Goal: Task Accomplishment & Management: Complete application form

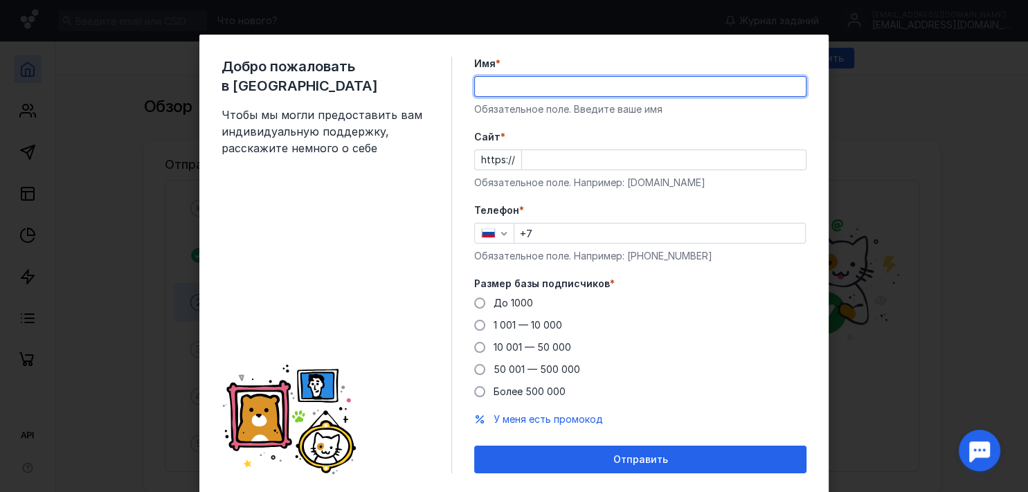
click at [489, 90] on input "Имя *" at bounding box center [640, 86] width 331 height 19
type input "Диал"
click at [549, 159] on input "Cайт *" at bounding box center [664, 159] width 284 height 19
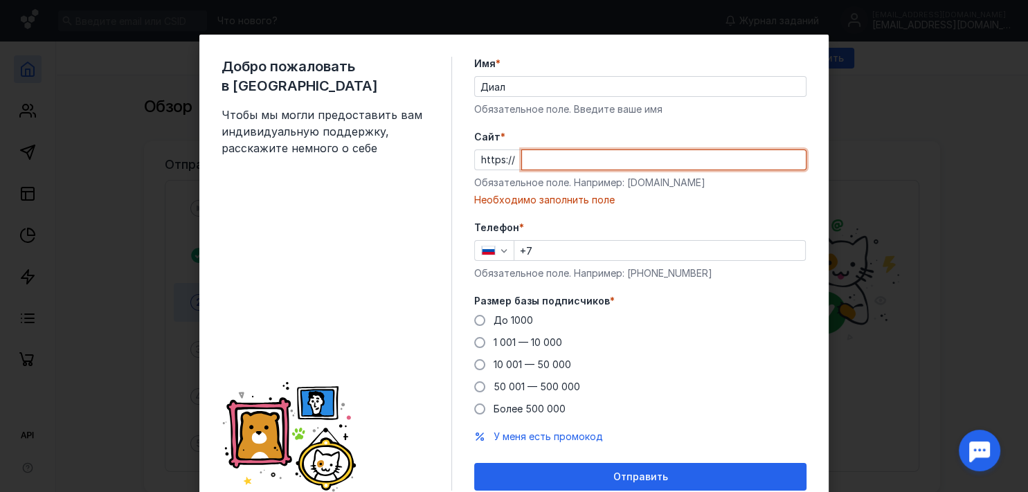
paste input "[DOMAIN_NAME][URL]"
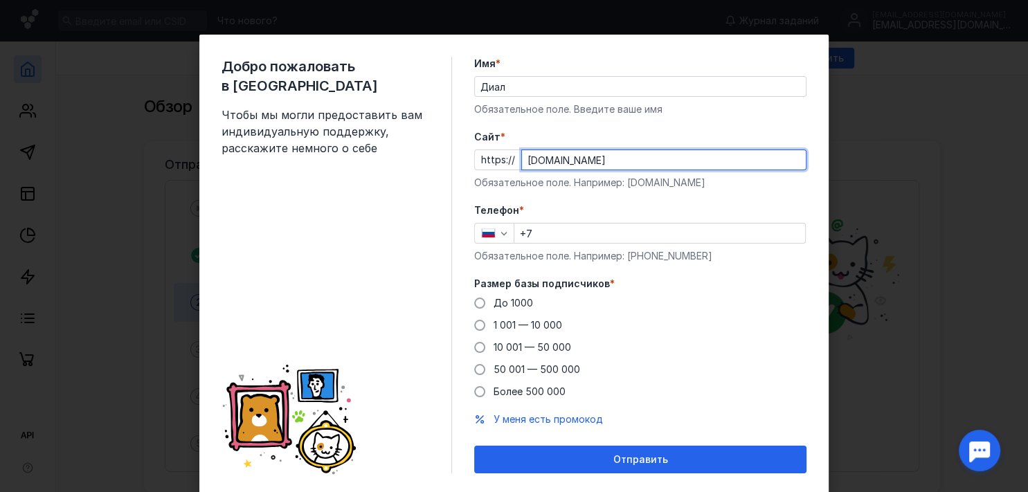
type input "[DOMAIN_NAME]"
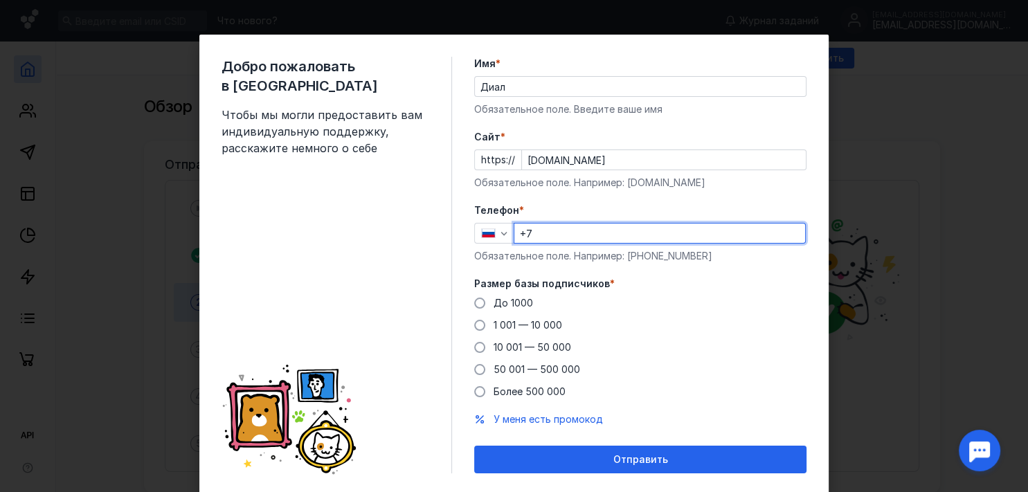
click at [547, 234] on input "+7" at bounding box center [659, 233] width 291 height 19
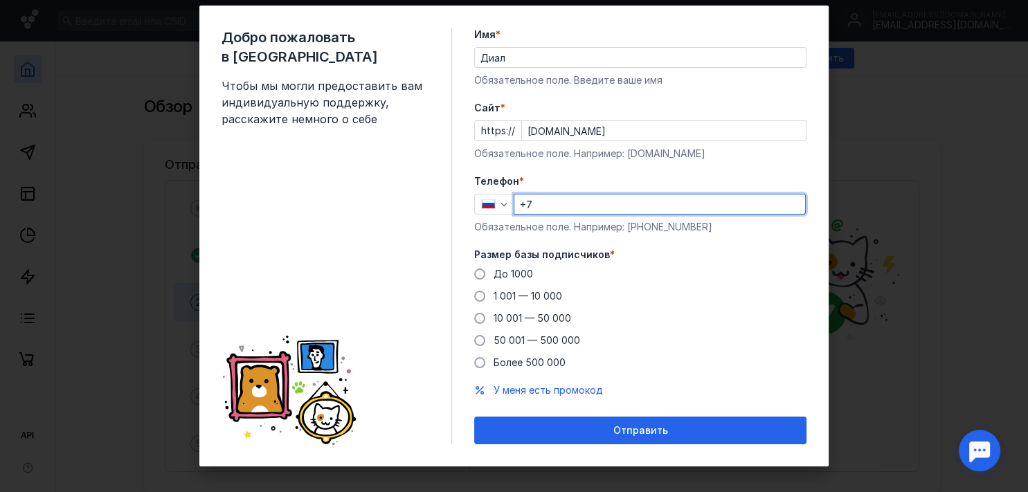
scroll to position [38, 0]
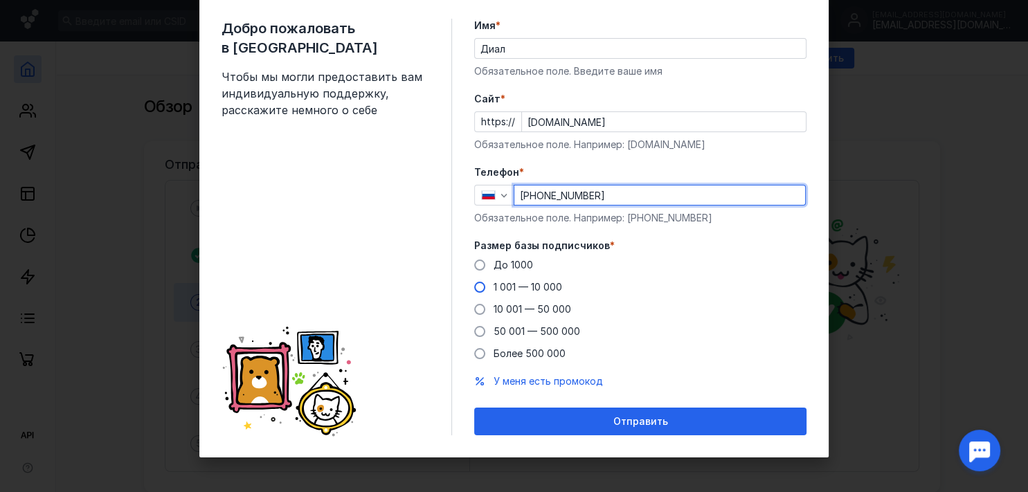
type input "[PHONE_NUMBER]"
click at [476, 289] on span at bounding box center [479, 287] width 11 height 11
click at [0, 0] on input "1 001 — 10 000" at bounding box center [0, 0] width 0 height 0
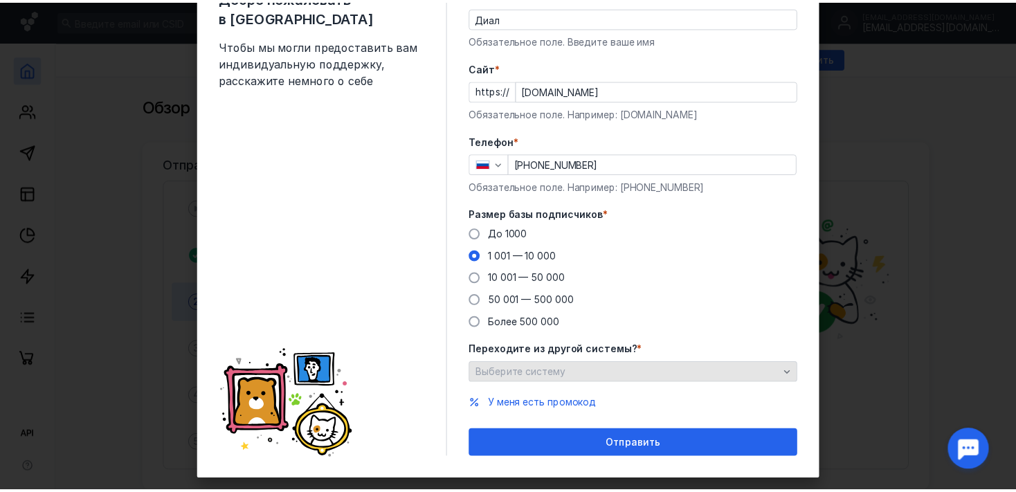
scroll to position [91, 0]
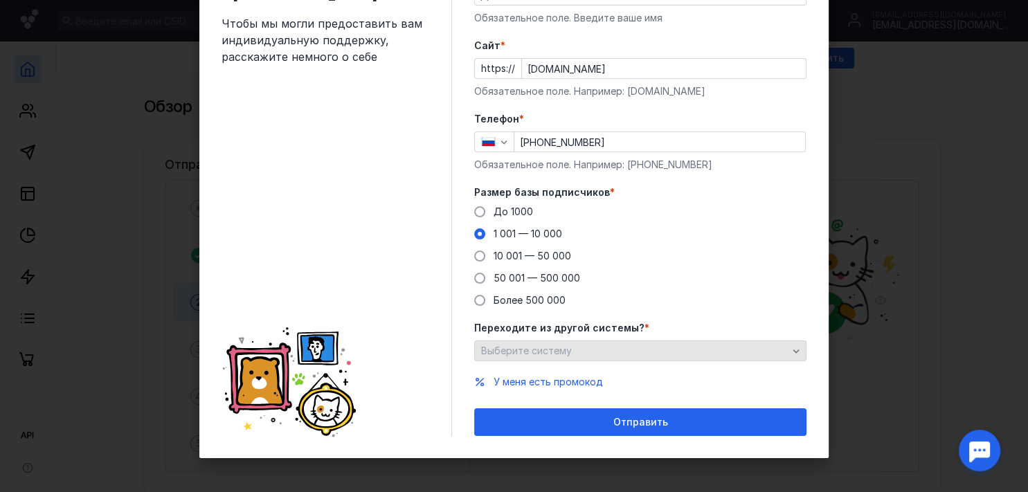
click at [777, 350] on div "Выберите систему" at bounding box center [635, 351] width 314 height 12
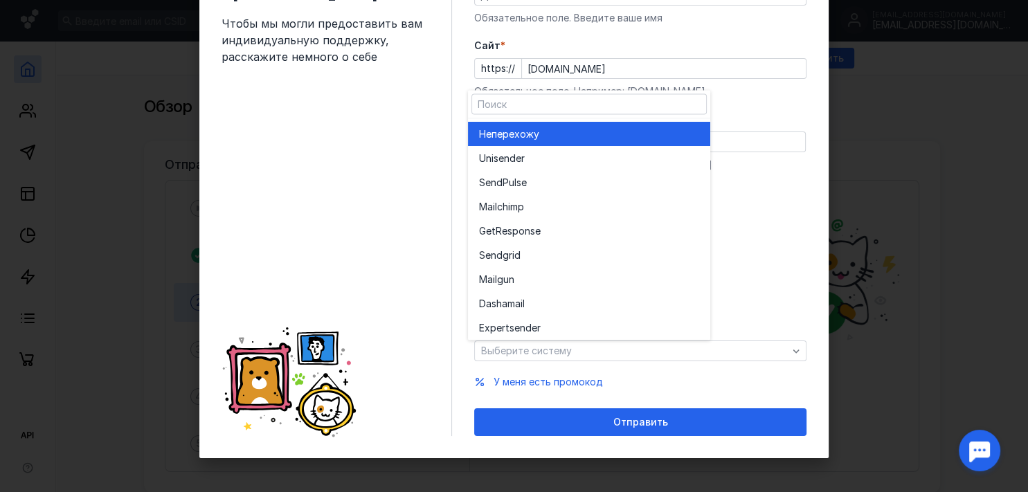
click at [627, 145] on div "Не перехожу" at bounding box center [589, 134] width 220 height 24
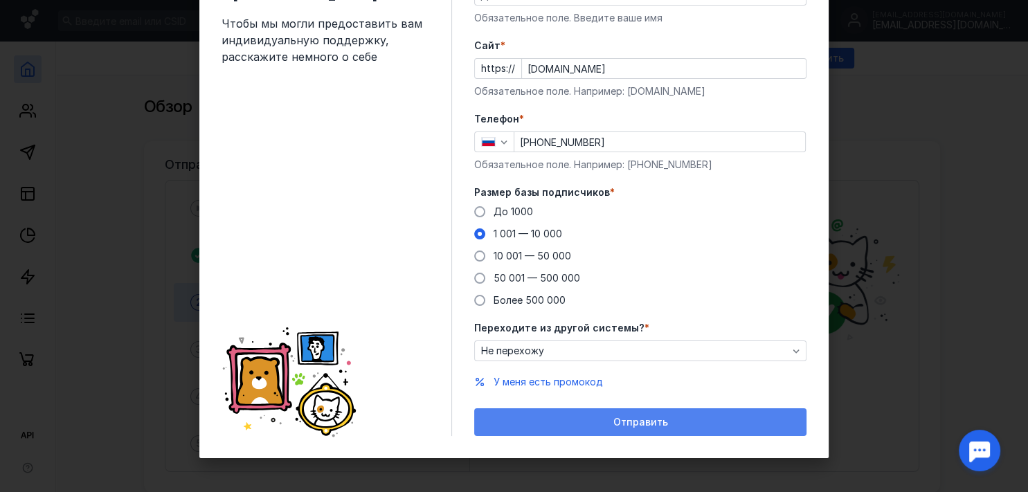
click at [616, 425] on span "Отправить" at bounding box center [640, 423] width 55 height 12
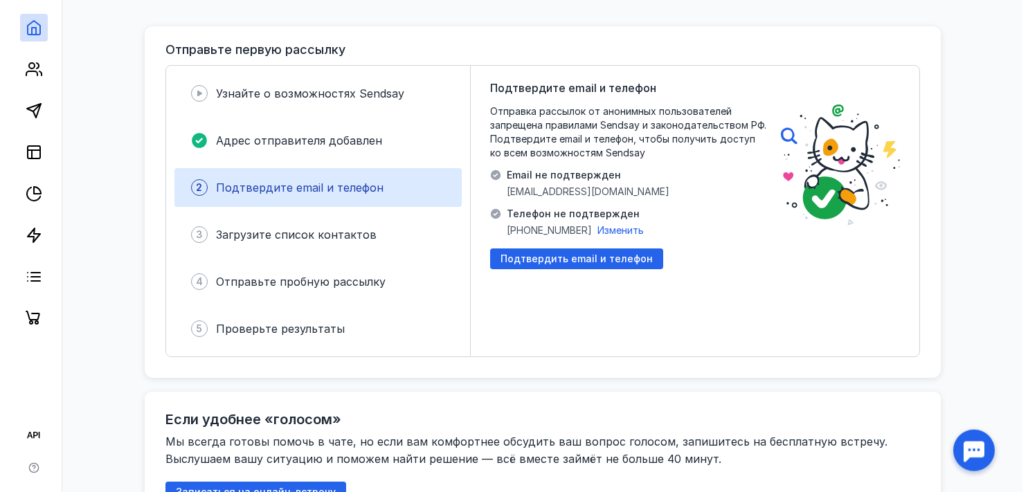
scroll to position [73, 0]
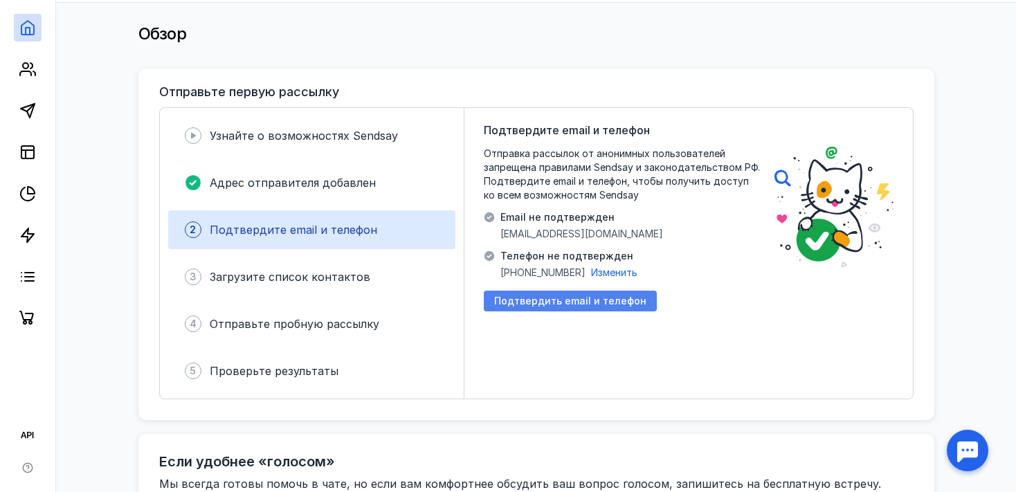
click at [597, 296] on span "Подтвердить email и телефон" at bounding box center [570, 302] width 152 height 12
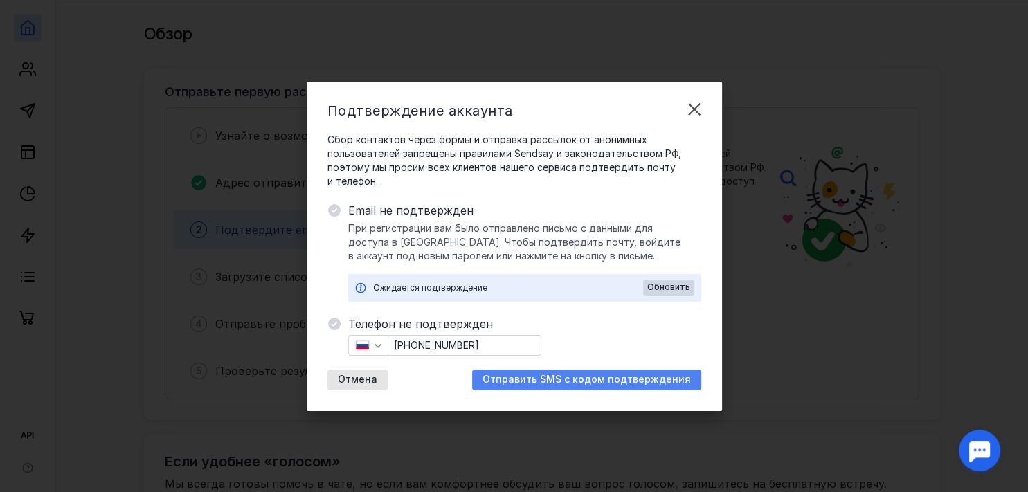
click at [577, 381] on span "Отправить SMS с кодом подтверждения" at bounding box center [586, 380] width 208 height 12
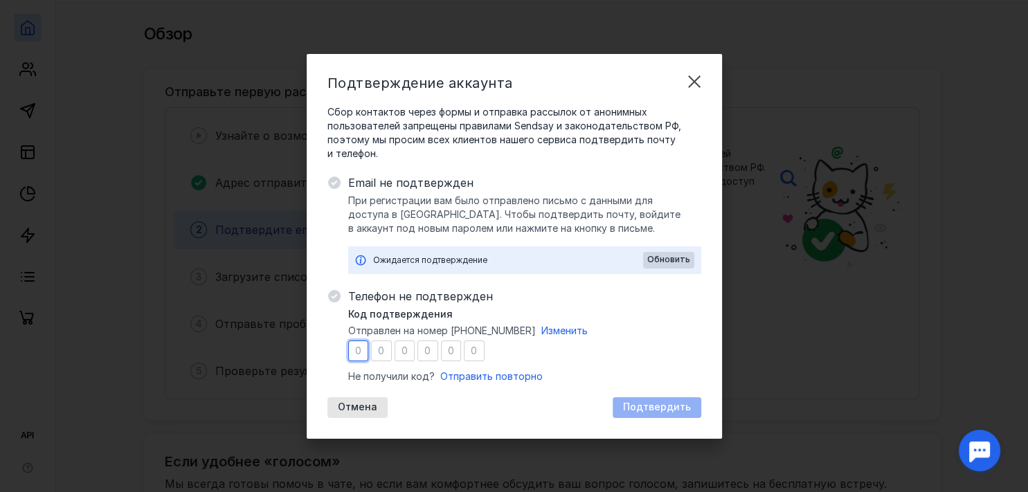
type input "3"
type input "4"
type input "5"
type input "7"
type input "5"
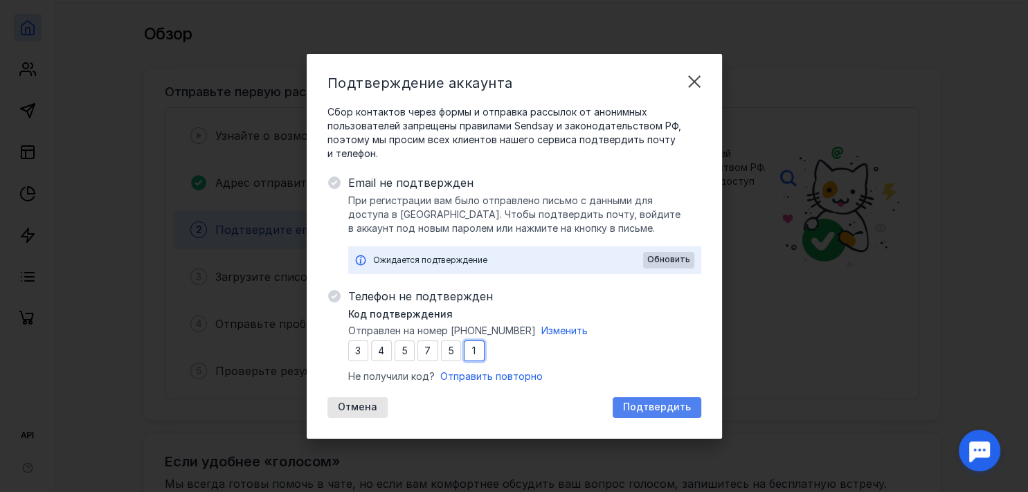
type input "1"
click at [658, 406] on span "Подтвердить" at bounding box center [657, 408] width 68 height 12
